Goal: Contribute content: Contribute content

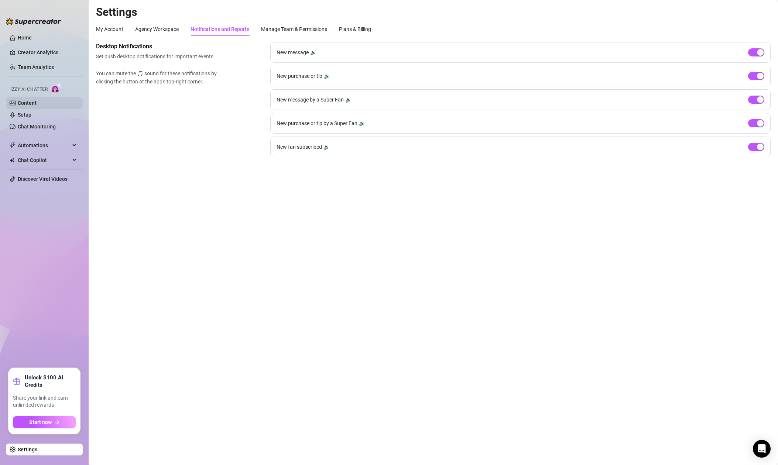
click at [26, 103] on link "Content" at bounding box center [27, 103] width 19 height 6
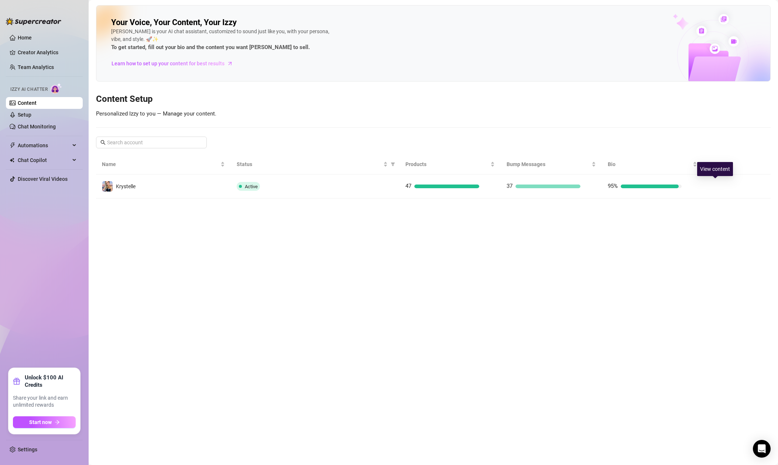
click at [714, 187] on icon "right" at bounding box center [715, 186] width 5 height 5
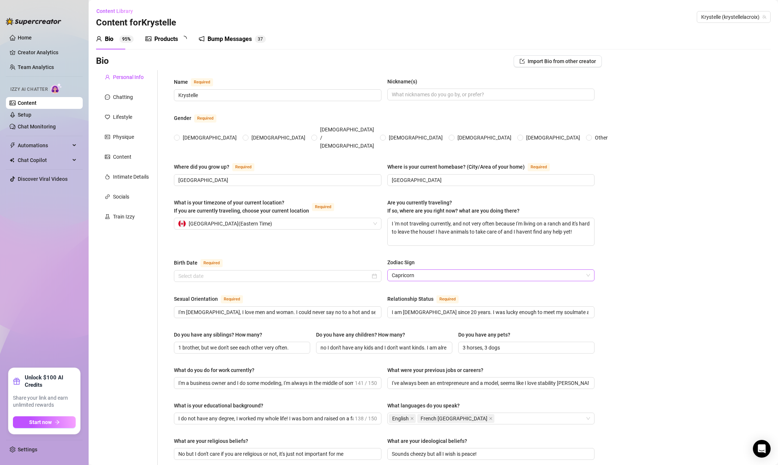
radio input "true"
type input "[DATE]"
click at [164, 37] on div "Products" at bounding box center [166, 39] width 24 height 9
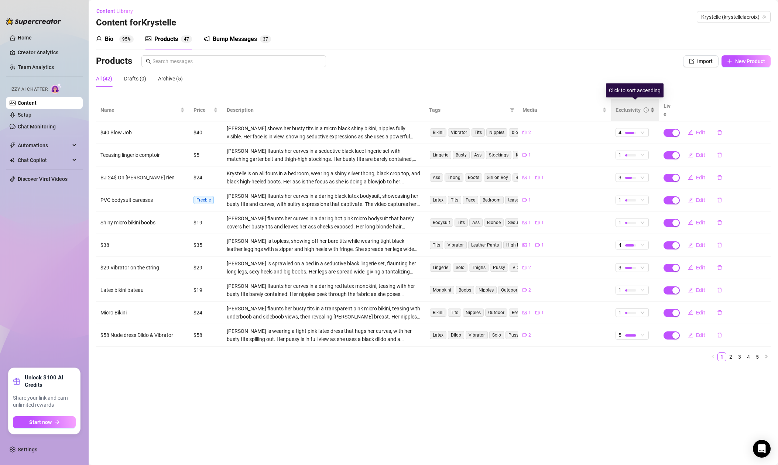
click at [619, 106] on div "Exclusivity" at bounding box center [628, 110] width 25 height 8
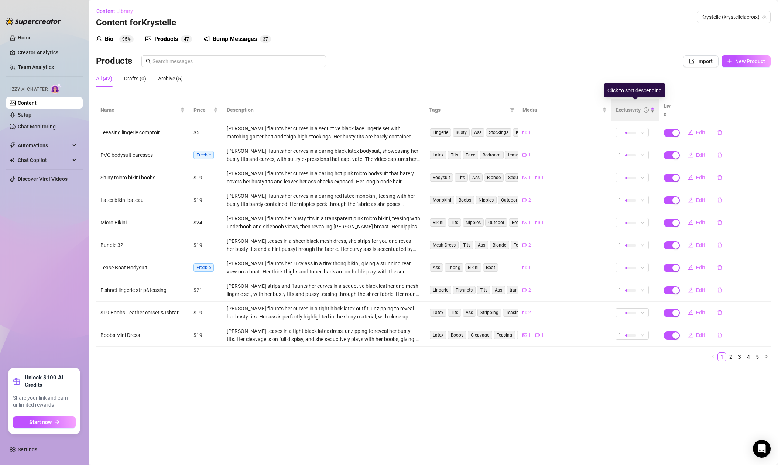
click at [619, 106] on div "Exclusivity" at bounding box center [628, 110] width 25 height 8
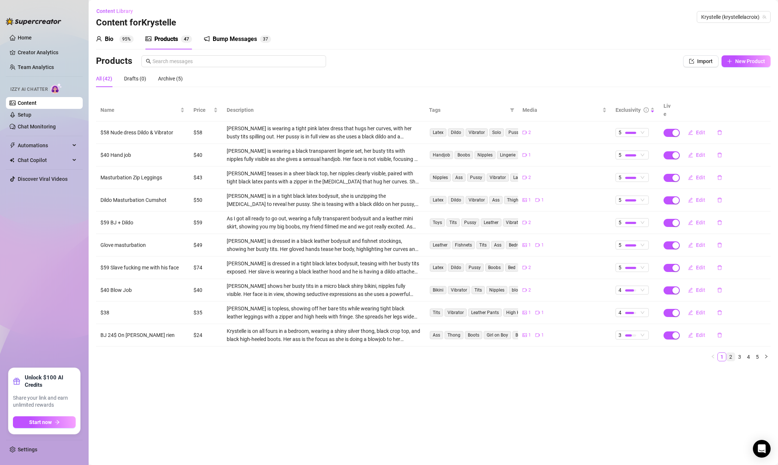
click at [731, 353] on link "2" at bounding box center [731, 357] width 8 height 8
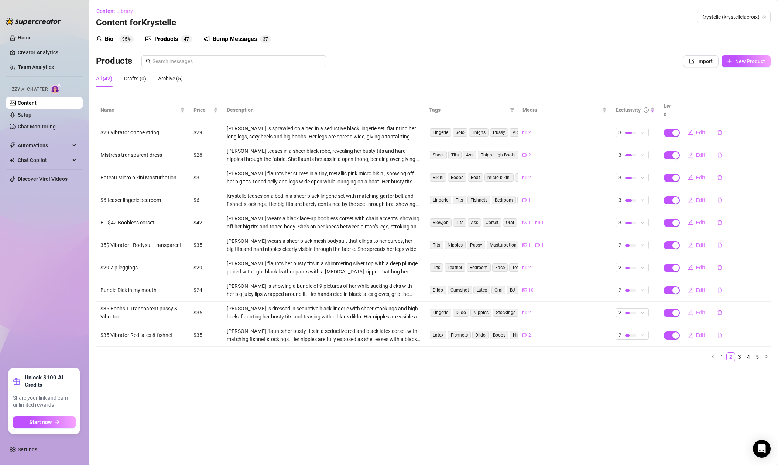
click at [695, 307] on button "Edit" at bounding box center [696, 313] width 29 height 12
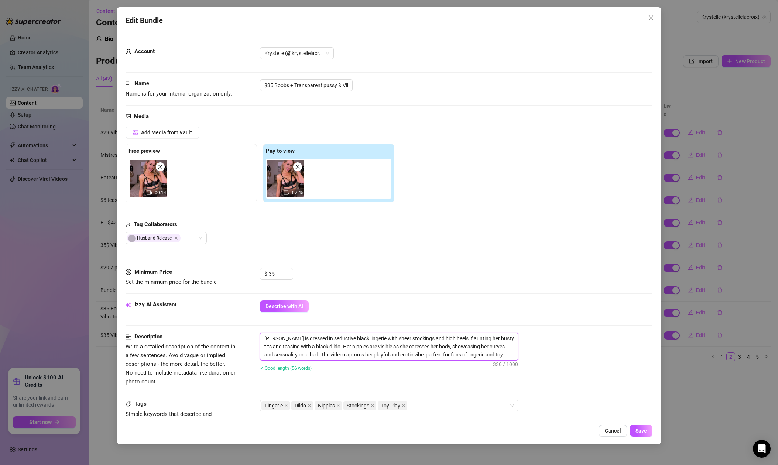
drag, startPoint x: 316, startPoint y: 346, endPoint x: 332, endPoint y: 345, distance: 15.5
click at [332, 345] on textarea "[PERSON_NAME] is dressed in seductive black lingerie with sheer stockings and h…" at bounding box center [389, 346] width 258 height 27
type textarea "[PERSON_NAME] is dressed in seductive black lingerie with sheer stockings and h…"
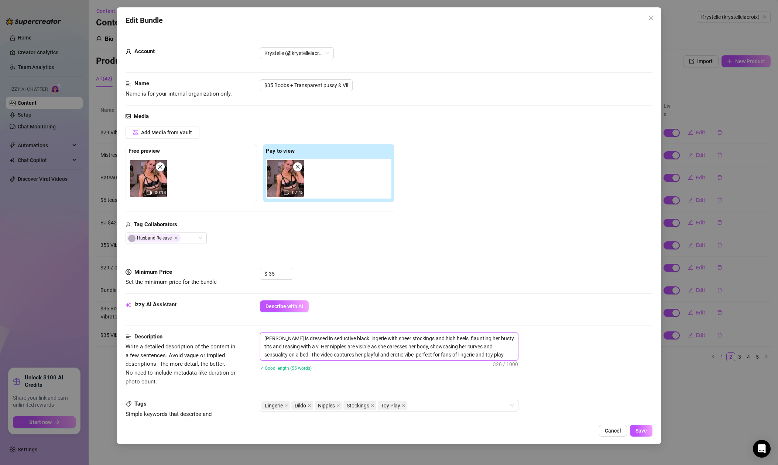
type textarea "[PERSON_NAME] is dressed in seductive black lingerie with sheer stockings and h…"
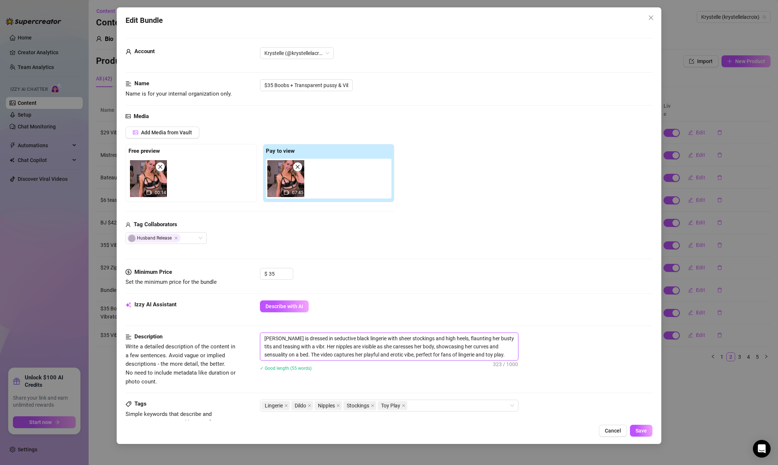
type textarea "[PERSON_NAME] is dressed in seductive black lingerie with sheer stockings and h…"
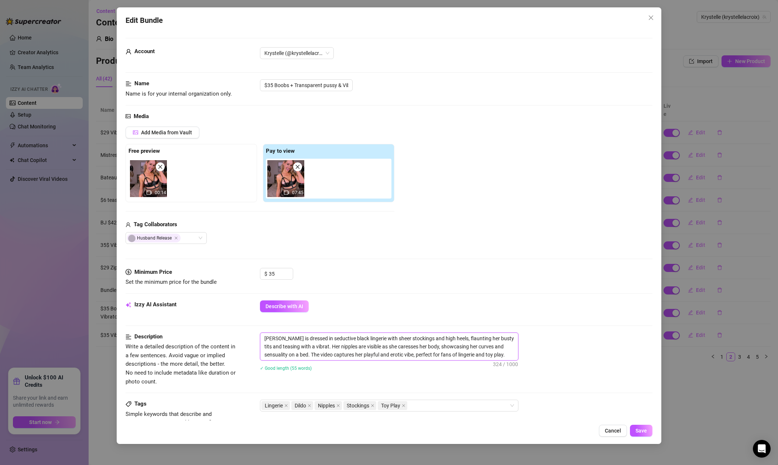
type textarea "[PERSON_NAME] is dressed in seductive black lingerie with sheer stockings and h…"
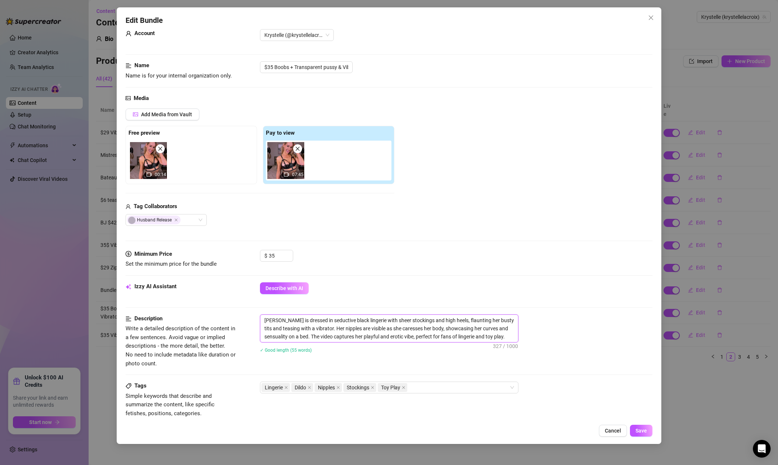
scroll to position [21, 0]
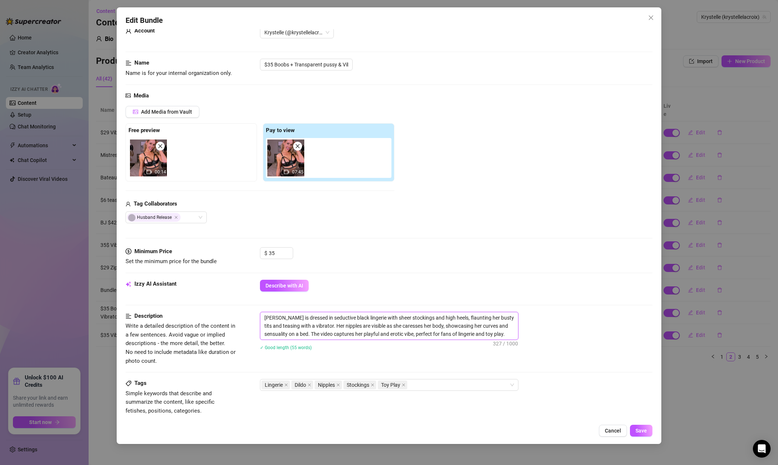
drag, startPoint x: 476, startPoint y: 337, endPoint x: 505, endPoint y: 334, distance: 29.7
click at [505, 334] on textarea "[PERSON_NAME] is dressed in seductive black lingerie with sheer stockings and h…" at bounding box center [389, 326] width 258 height 27
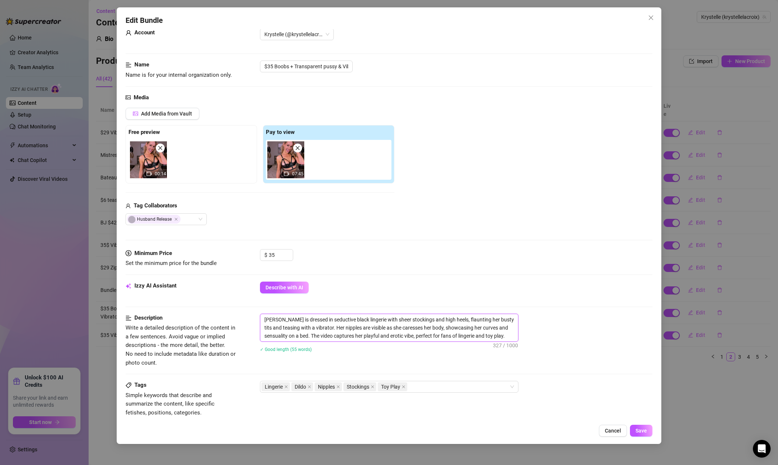
scroll to position [18, 0]
type textarea "[PERSON_NAME] is dressed in seductive black lingerie with sheer stockings and h…"
click at [405, 389] on icon "close" at bounding box center [404, 388] width 4 height 4
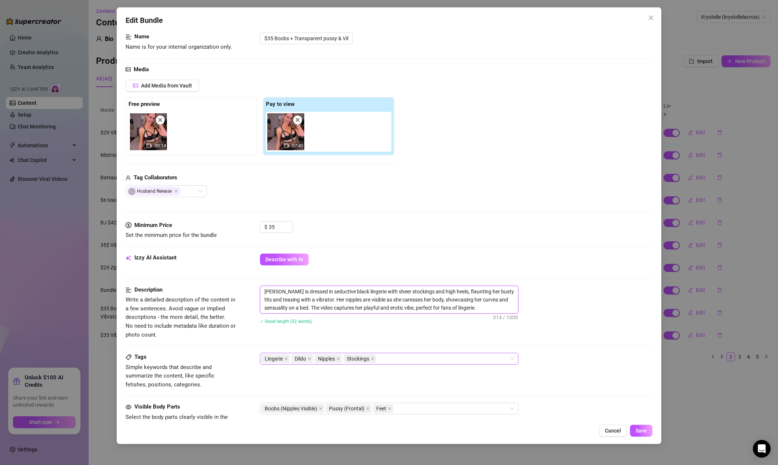
scroll to position [49, 0]
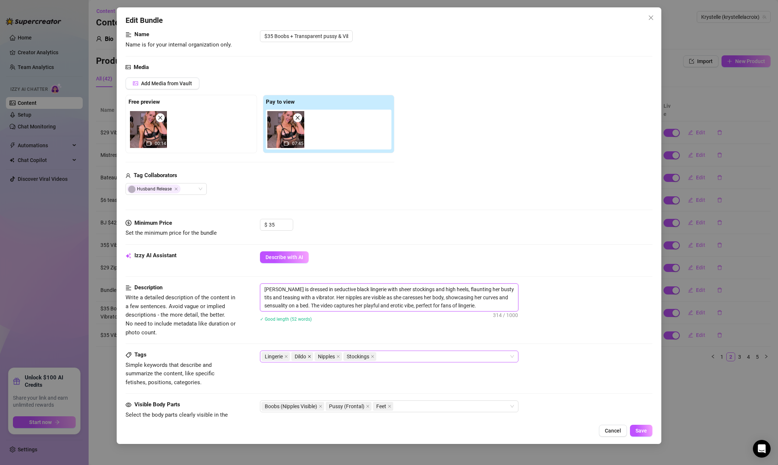
click at [309, 356] on icon "close" at bounding box center [309, 356] width 3 height 3
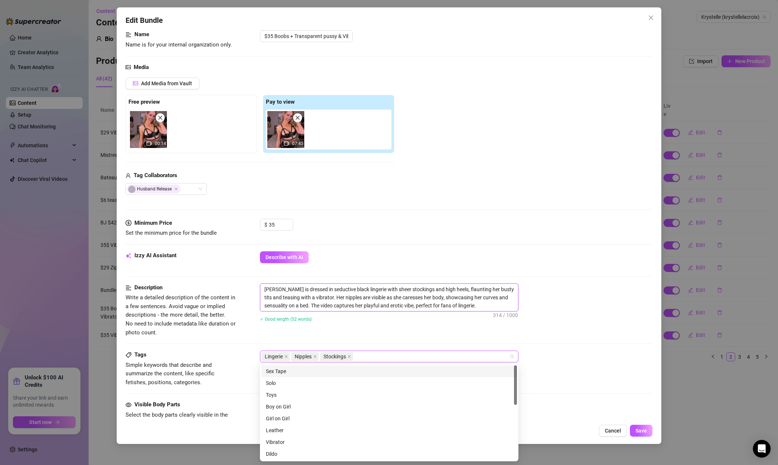
click at [378, 358] on div "Lingerie Nipples Stockings" at bounding box center [386, 357] width 248 height 10
type textarea "[PERSON_NAME] is dressed in seductive black lingerie with sheer stockings and h…"
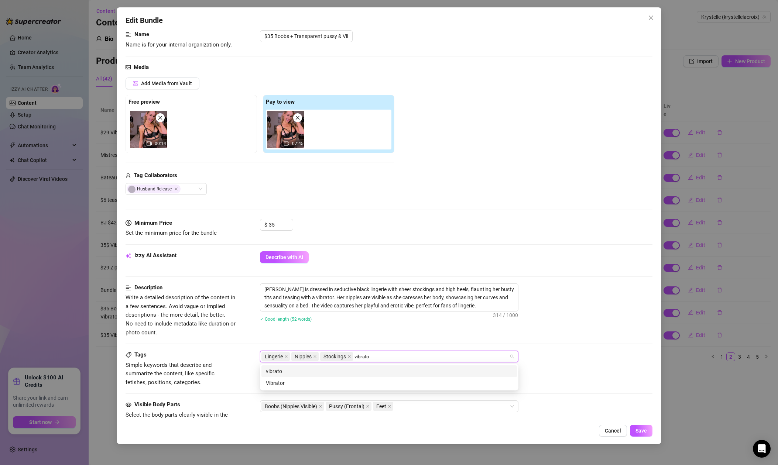
type input "vibrator"
click at [274, 382] on div "Vibrator" at bounding box center [389, 383] width 247 height 8
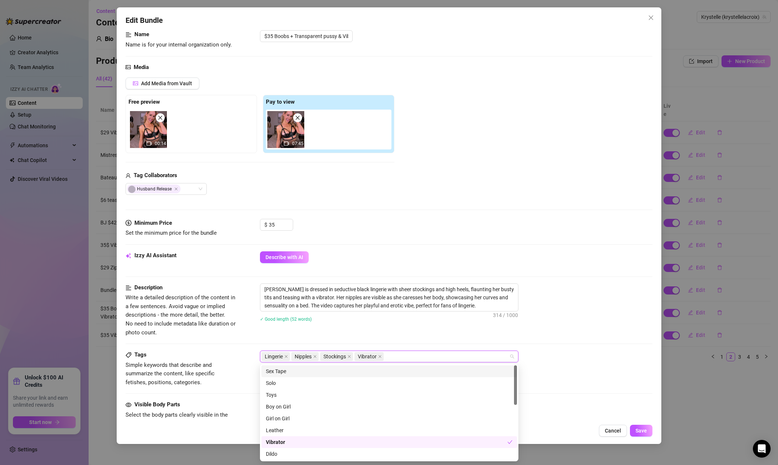
click at [552, 369] on div "Tags Simple keywords that describe and summarize the content, like specific fet…" at bounding box center [389, 369] width 527 height 36
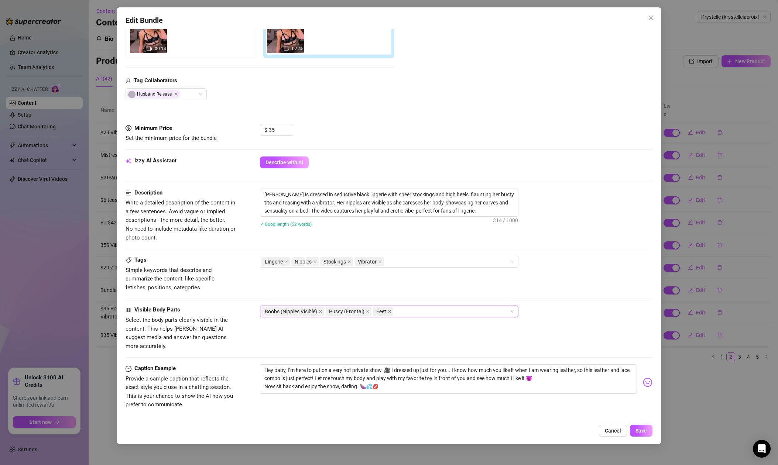
scroll to position [146, 0]
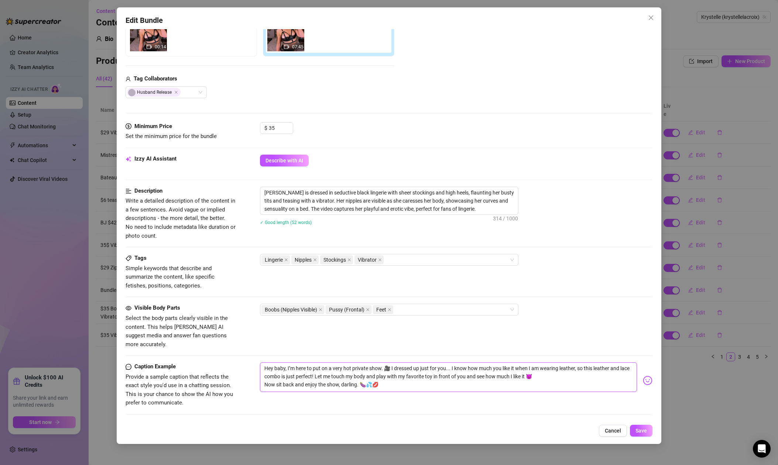
drag, startPoint x: 426, startPoint y: 368, endPoint x: 434, endPoint y: 368, distance: 7.4
click at [434, 368] on textarea "Hey baby, I’m here to put on a very hot private show. 🎥 I dressed up just for y…" at bounding box center [448, 378] width 377 height 30
type textarea "Hey baby, I’m here to put on a very hot private show. 🎥 I dressed up just for y…"
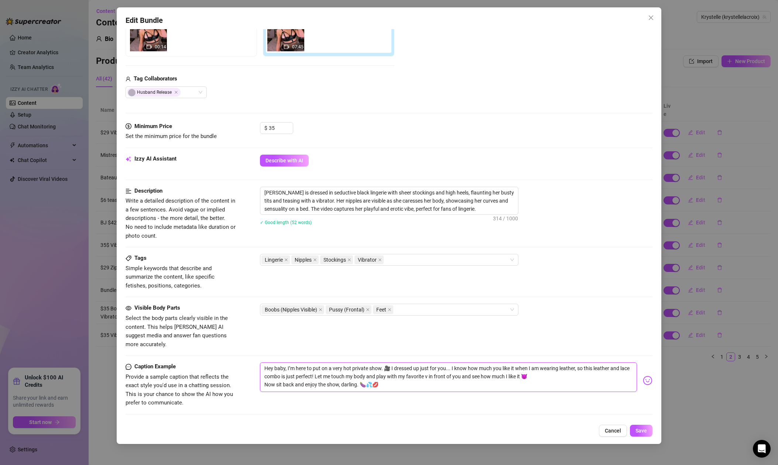
type textarea "Hey baby, I’m here to put on a very hot private show. 🎥 I dressed up just for y…"
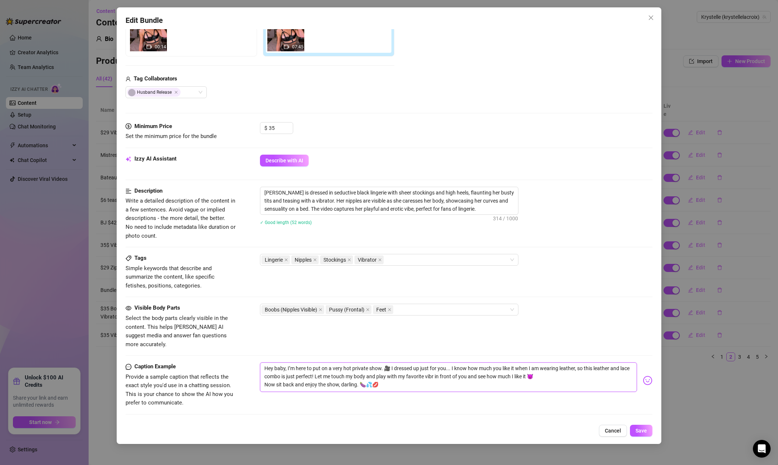
type textarea "Hey baby, I’m here to put on a very hot private show. 🎥 I dressed up just for y…"
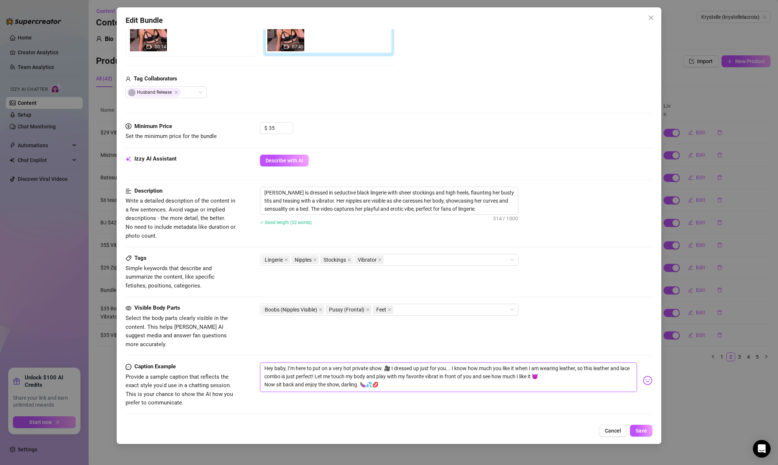
type textarea "Hey baby, I’m here to put on a very hot private show. 🎥 I dressed up just for y…"
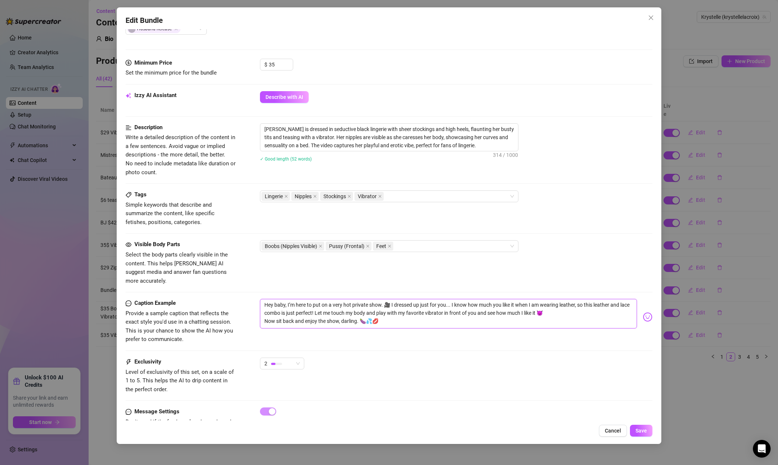
scroll to position [211, 0]
type textarea "Hey baby, I’m here to put on a very hot private show. 🎥 I dressed up just for y…"
click at [641, 430] on span "Save" at bounding box center [641, 431] width 11 height 6
